Goal: Find specific page/section: Find specific page/section

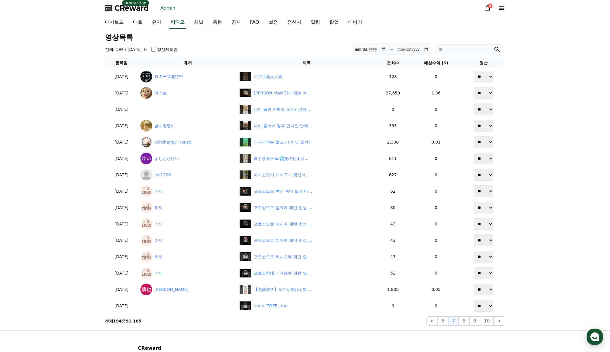
click at [157, 22] on link "유저" at bounding box center [156, 22] width 19 height 12
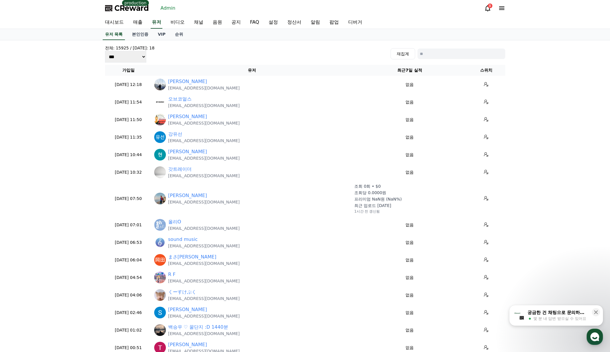
click at [446, 51] on input at bounding box center [462, 54] width 88 height 11
paste input "**********"
type input "**********"
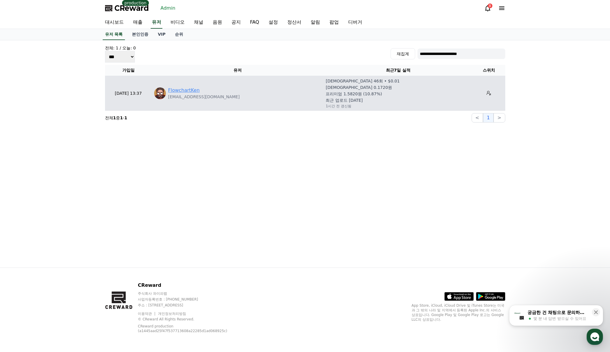
click at [182, 91] on link "FlowchartKen" at bounding box center [184, 90] width 32 height 7
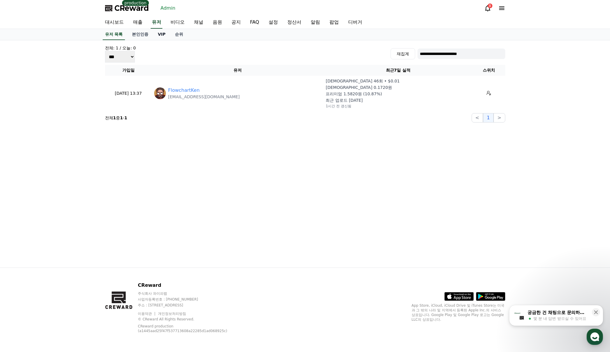
click at [155, 35] on link "VIP" at bounding box center [161, 34] width 17 height 11
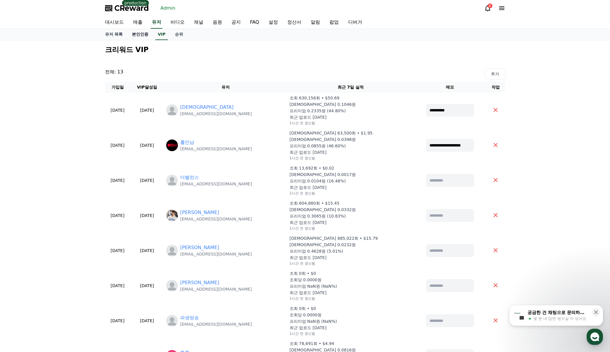
click at [145, 33] on link "본인인증" at bounding box center [140, 34] width 26 height 11
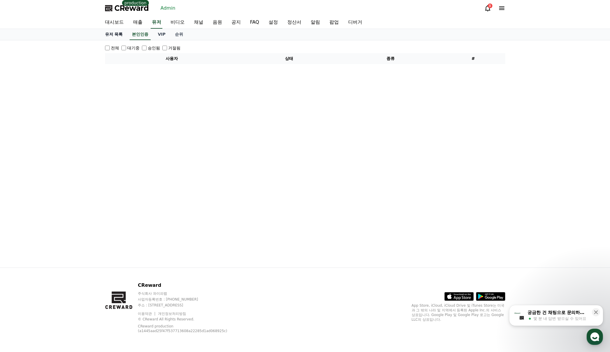
click at [116, 35] on link "유저 목록" at bounding box center [113, 34] width 27 height 11
click at [199, 23] on link "채널" at bounding box center [198, 22] width 19 height 12
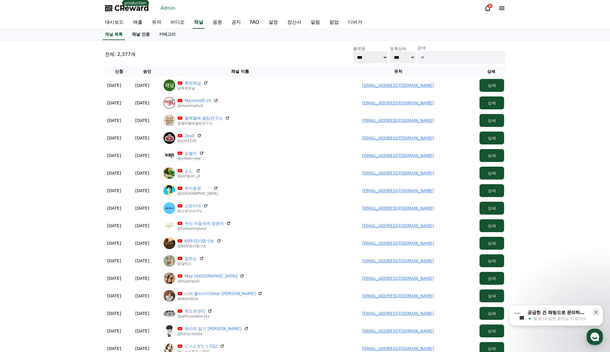
click at [141, 33] on link "채널 인증" at bounding box center [140, 34] width 27 height 11
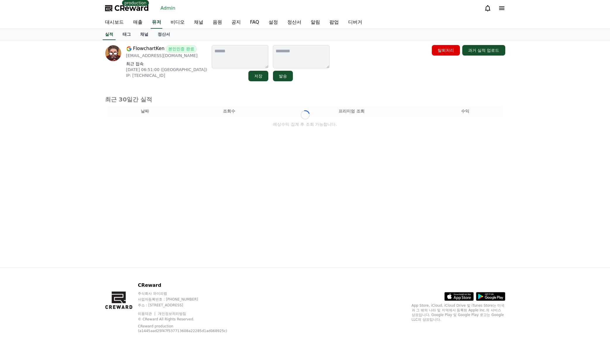
click at [141, 35] on link "채널" at bounding box center [144, 34] width 18 height 11
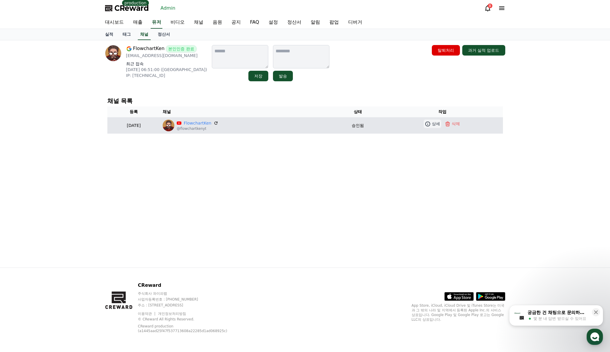
click at [434, 124] on p "상세" at bounding box center [436, 124] width 8 height 6
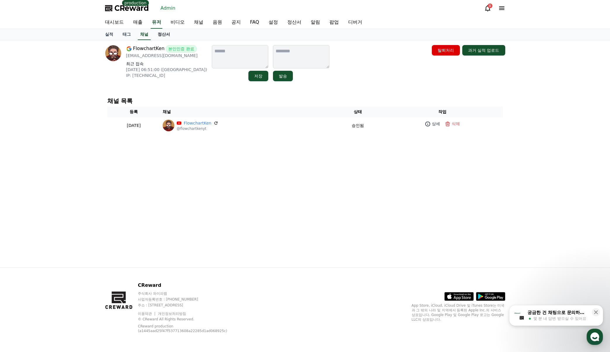
click at [164, 38] on link "정산서" at bounding box center [164, 34] width 22 height 11
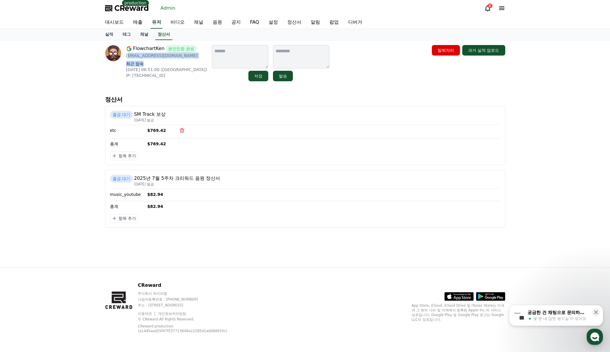
drag, startPoint x: 183, startPoint y: 60, endPoint x: 127, endPoint y: 56, distance: 55.8
click at [127, 56] on div "FlowchartKen 본인인증 완료 flowchartk3nfgc@gmail.com 최근 접속 2025-08-08 06:51:00 (US) I…" at bounding box center [166, 63] width 81 height 36
click at [127, 56] on p "[EMAIL_ADDRESS][DOMAIN_NAME]" at bounding box center [166, 56] width 81 height 6
drag, startPoint x: 126, startPoint y: 56, endPoint x: 180, endPoint y: 54, distance: 53.9
click at [180, 54] on p "[EMAIL_ADDRESS][DOMAIN_NAME]" at bounding box center [166, 56] width 81 height 6
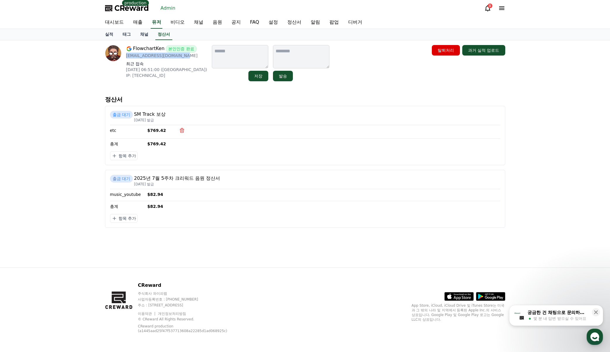
copy p "[EMAIL_ADDRESS][DOMAIN_NAME]"
click at [237, 98] on p "정산서" at bounding box center [305, 99] width 400 height 8
drag, startPoint x: 178, startPoint y: 56, endPoint x: 125, endPoint y: 57, distance: 53.3
click at [125, 57] on div "FlowchartKen 본인인증 완료 flowchartk3nfgc@gmail.com 최근 접속 2025-08-08 06:51:00 (US) I…" at bounding box center [156, 63] width 102 height 36
copy p "[EMAIL_ADDRESS][DOMAIN_NAME]"
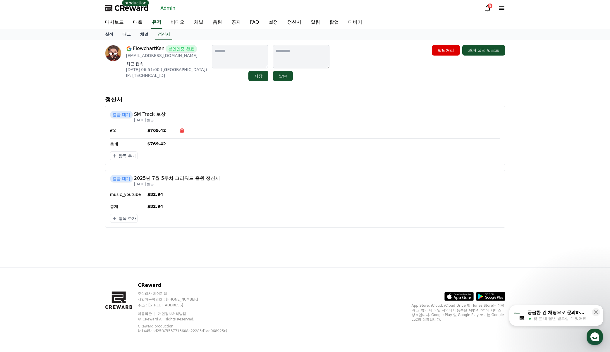
click at [165, 61] on p "최근 접속" at bounding box center [166, 64] width 81 height 6
drag, startPoint x: 179, startPoint y: 57, endPoint x: 126, endPoint y: 56, distance: 53.3
click at [126, 56] on div "FlowchartKen 본인인증 완료 flowchartk3nfgc@gmail.com 최근 접속 2025-08-08 06:51:00 (US) I…" at bounding box center [156, 63] width 102 height 36
copy p "flowchartk3nfgc@gmail.com"
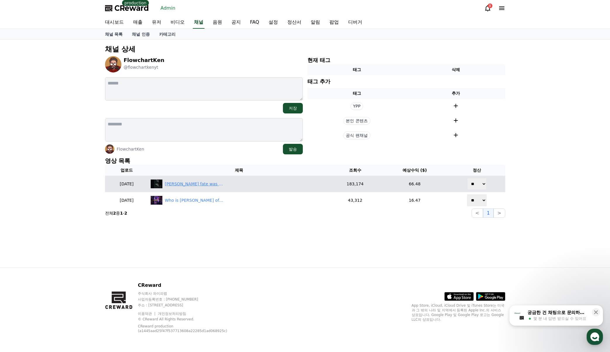
click at [202, 184] on div "[PERSON_NAME] fate was VERY obvious #shorts #leagueoflegends #arcane #arcanecli…" at bounding box center [194, 184] width 59 height 6
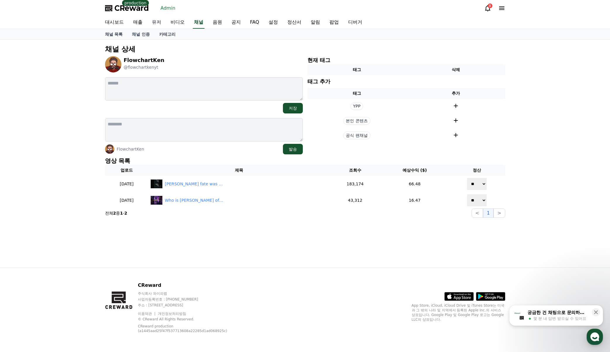
click at [156, 21] on link "유저" at bounding box center [156, 22] width 19 height 12
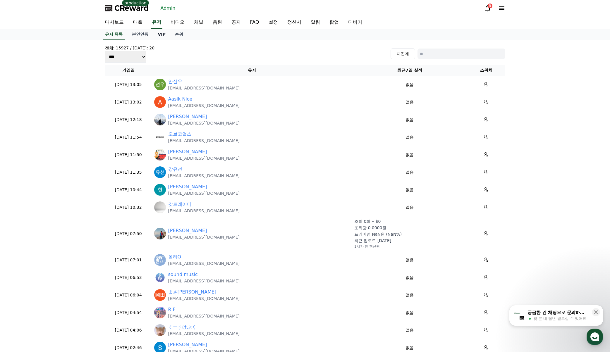
click at [165, 35] on link "VIP" at bounding box center [161, 34] width 17 height 11
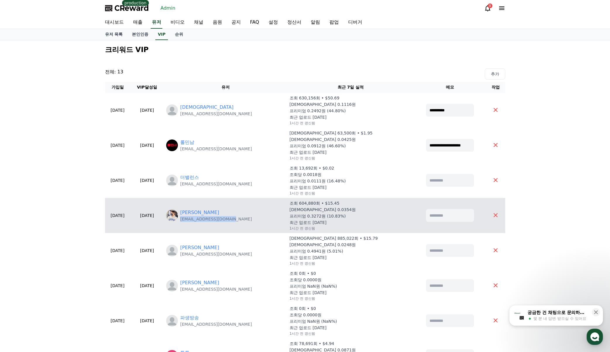
drag, startPoint x: 269, startPoint y: 223, endPoint x: 200, endPoint y: 222, distance: 68.2
click at [200, 222] on td "齋藤和利 [EMAIL_ADDRESS][DOMAIN_NAME]" at bounding box center [225, 215] width 123 height 35
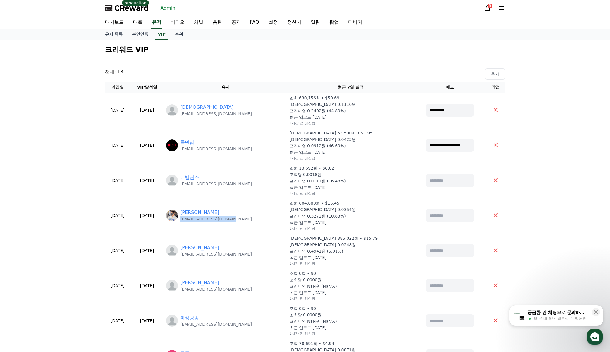
copy p "[EMAIL_ADDRESS][DOMAIN_NAME]"
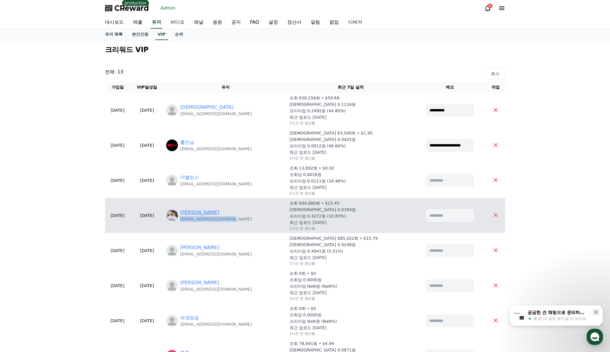
click at [211, 213] on link "[PERSON_NAME]" at bounding box center [199, 212] width 39 height 7
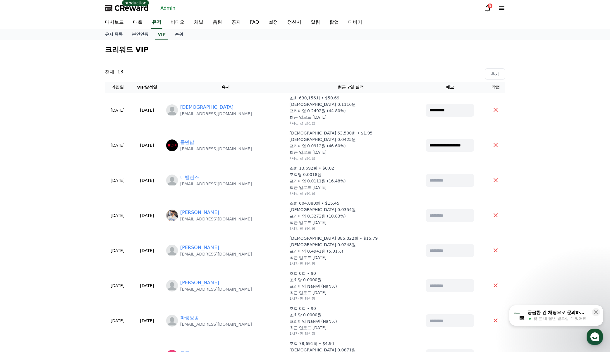
click at [272, 78] on div "전체: 13 추가" at bounding box center [305, 73] width 400 height 11
drag, startPoint x: 308, startPoint y: 65, endPoint x: 289, endPoint y: 62, distance: 19.8
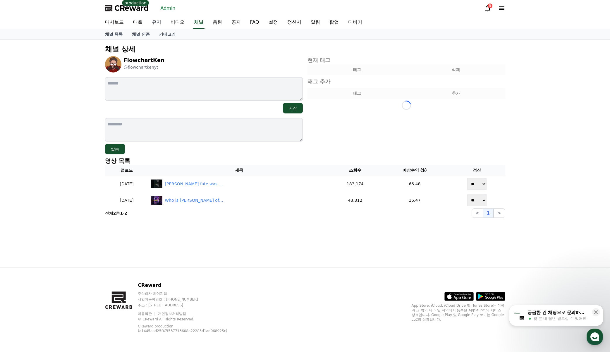
click at [152, 20] on link "유저" at bounding box center [156, 22] width 19 height 12
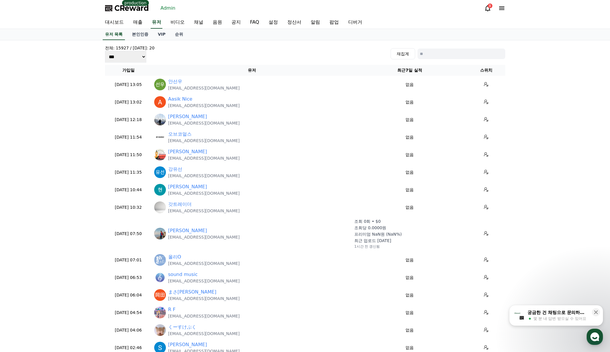
drag, startPoint x: 209, startPoint y: 60, endPoint x: 202, endPoint y: 55, distance: 8.6
drag, startPoint x: 203, startPoint y: 58, endPoint x: 196, endPoint y: 56, distance: 6.7
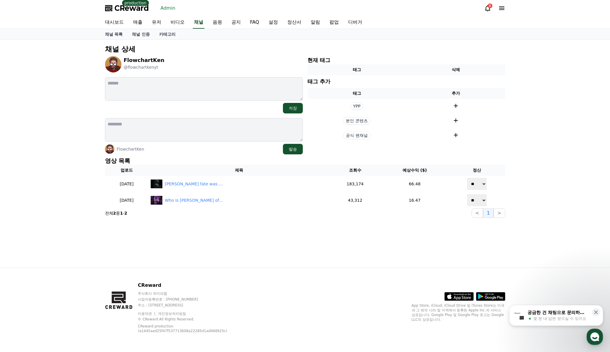
click at [163, 67] on div "FlowchartKen @flowchartkenyt" at bounding box center [204, 64] width 198 height 16
click at [170, 28] on link "비디오" at bounding box center [177, 22] width 23 height 12
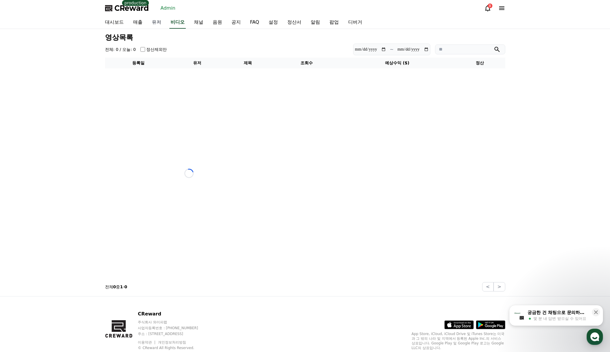
click at [156, 24] on link "유저" at bounding box center [156, 22] width 19 height 12
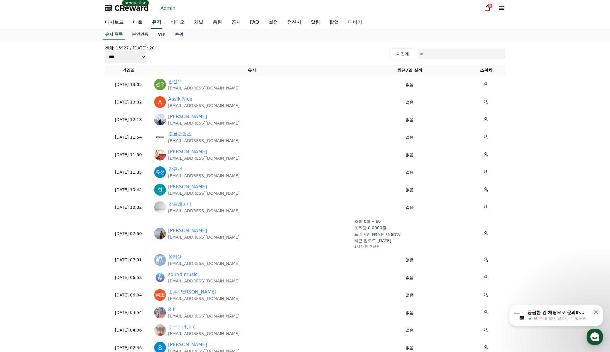
click at [452, 54] on input at bounding box center [462, 54] width 88 height 11
paste input "**********"
type input "**********"
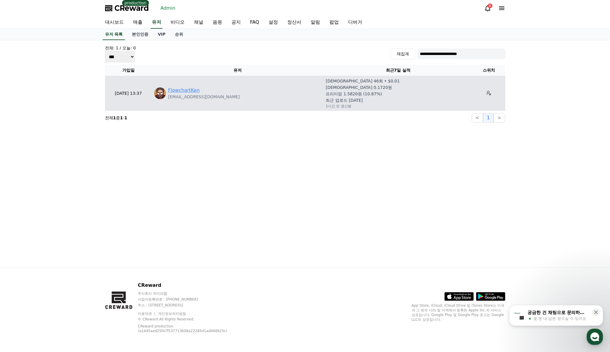
click at [186, 92] on link "FlowchartKen" at bounding box center [184, 90] width 32 height 7
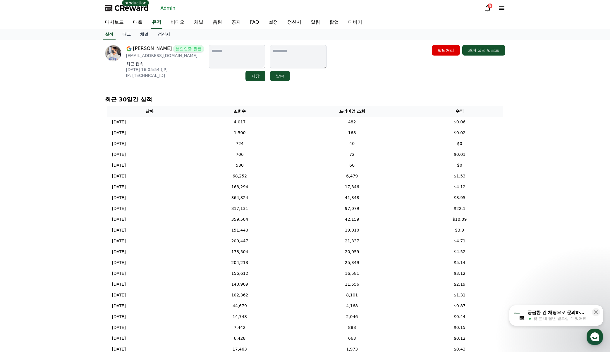
click at [169, 39] on link "정산서" at bounding box center [164, 34] width 22 height 11
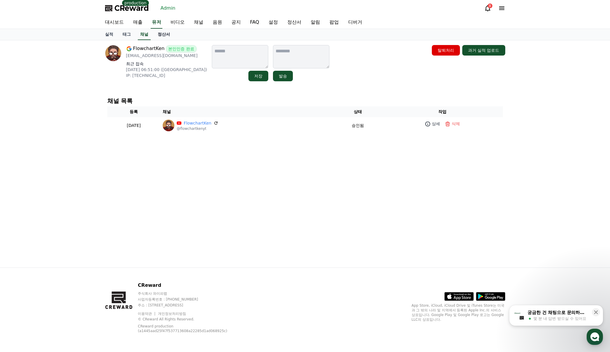
click at [157, 35] on link "정산서" at bounding box center [164, 34] width 22 height 11
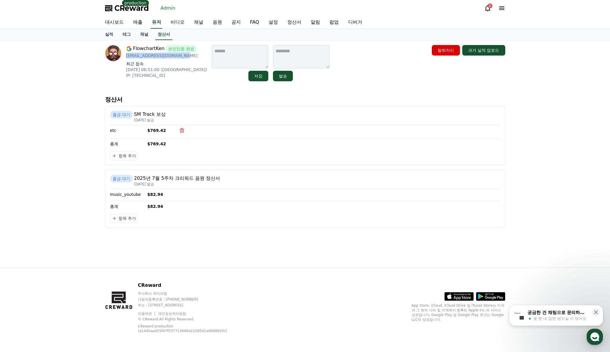
drag, startPoint x: 183, startPoint y: 55, endPoint x: 125, endPoint y: 58, distance: 58.0
click at [125, 58] on div "FlowchartKen 본인인증 완료 [EMAIL_ADDRESS][DOMAIN_NAME] 최근 접속 [DATE] 06:51:00 ([GEOGR…" at bounding box center [156, 63] width 102 height 36
copy p "[EMAIL_ADDRESS][DOMAIN_NAME]"
click at [153, 22] on link "유저" at bounding box center [157, 22] width 12 height 12
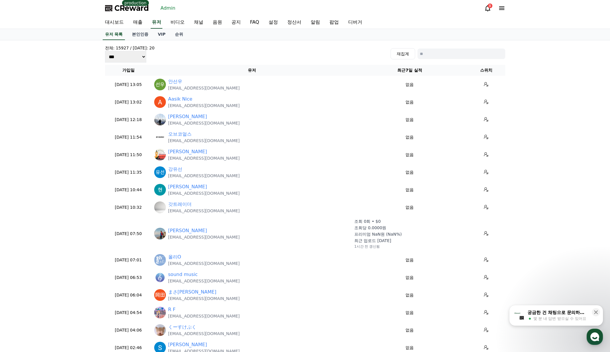
click at [459, 52] on input at bounding box center [462, 54] width 88 height 11
paste input "**********"
type input "**********"
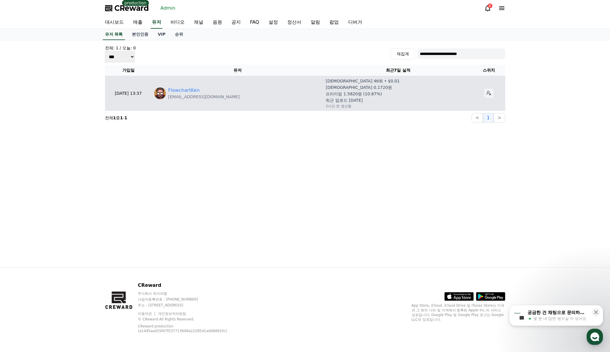
click at [487, 94] on icon at bounding box center [489, 93] width 5 height 5
